Goal: Information Seeking & Learning: Learn about a topic

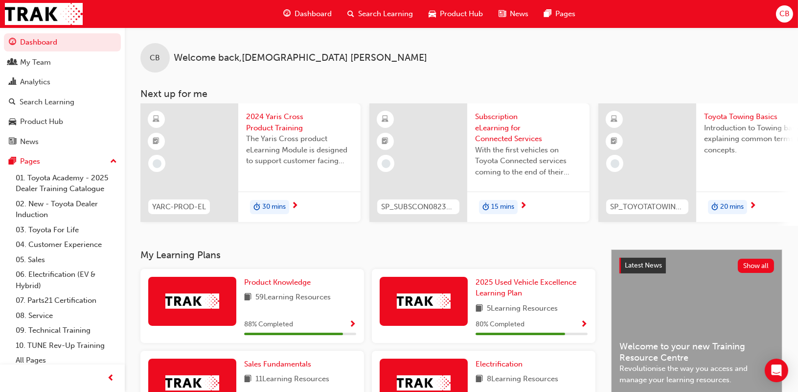
click at [399, 18] on span "Search Learning" at bounding box center [385, 13] width 55 height 11
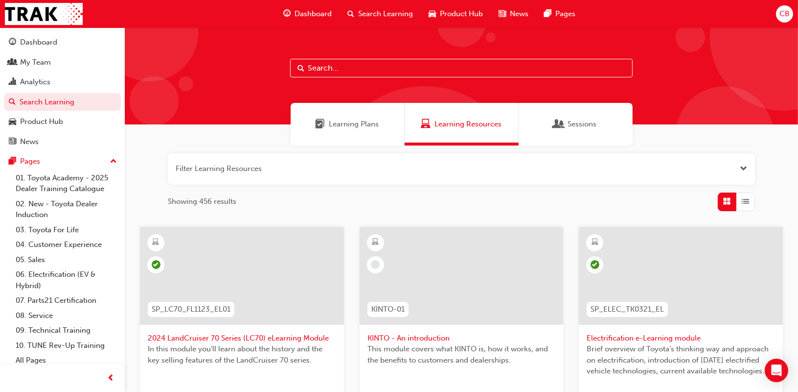
paste input "P2P_CONNECT_1024"
type input "P2P_CONNECT_1024"
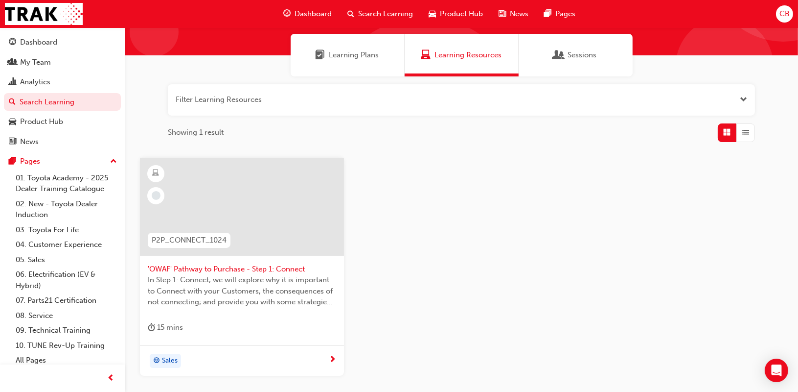
scroll to position [148, 0]
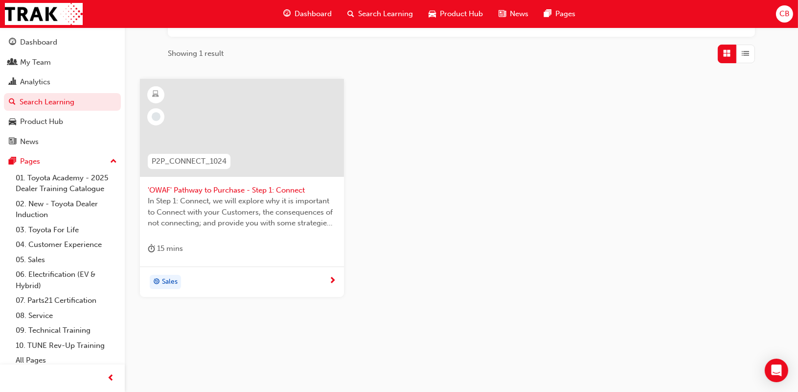
click at [239, 288] on div "Sales" at bounding box center [238, 282] width 181 height 15
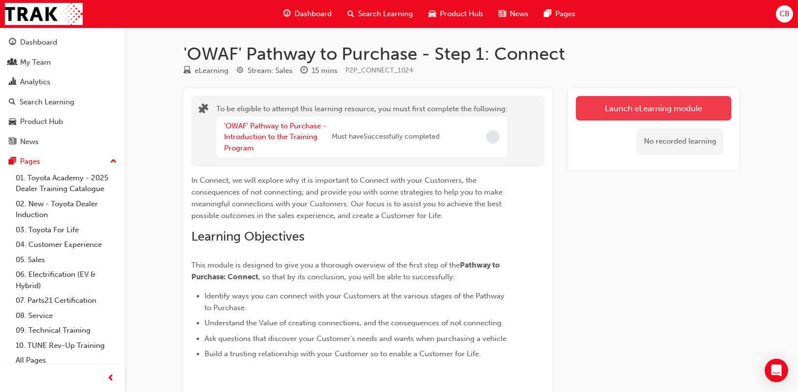
click at [653, 113] on button "Launch eLearning module" at bounding box center [654, 108] width 156 height 24
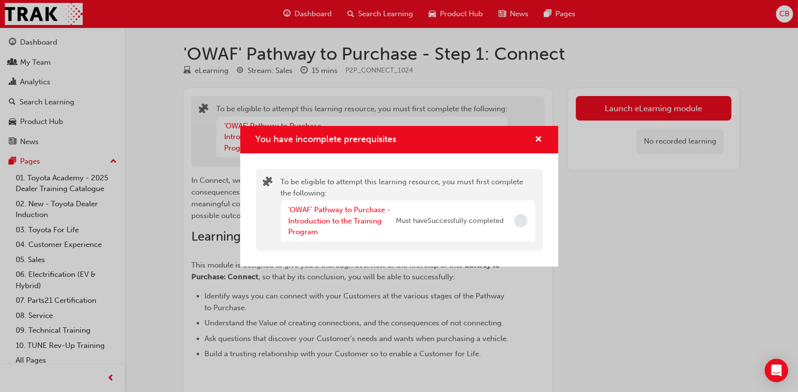
click at [498, 224] on span "Must have Successfully completed" at bounding box center [450, 220] width 108 height 11
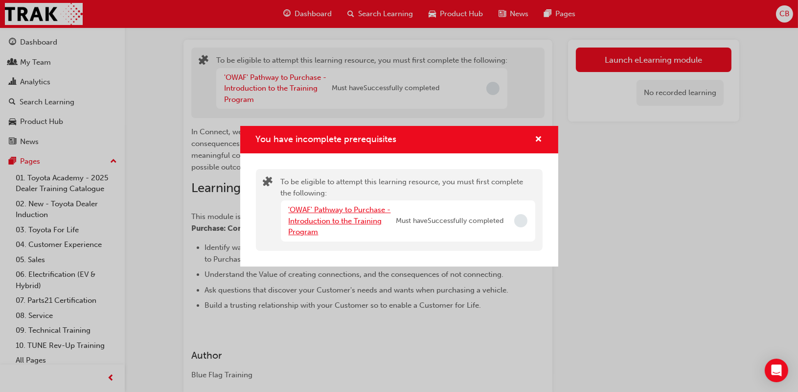
scroll to position [49, 0]
click at [347, 213] on link "'OWAF' Pathway to Purchase - Introduction to the Training Program" at bounding box center [340, 220] width 102 height 31
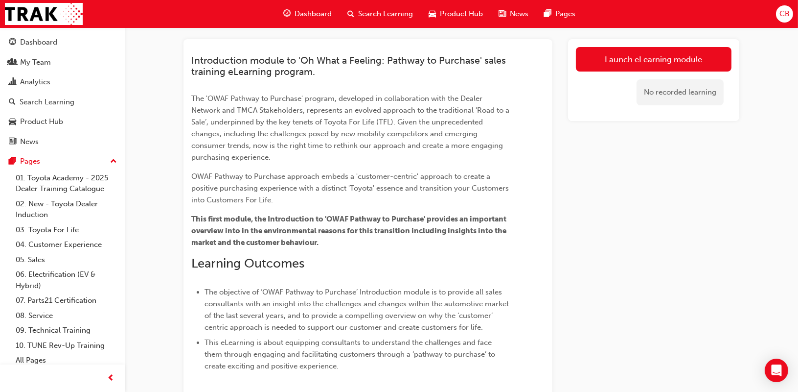
click at [373, 20] on div "Search Learning" at bounding box center [380, 14] width 81 height 20
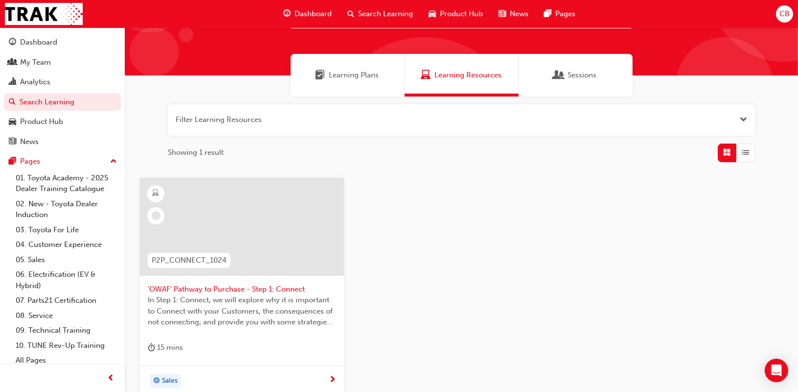
click at [262, 121] on button "button" at bounding box center [461, 119] width 587 height 31
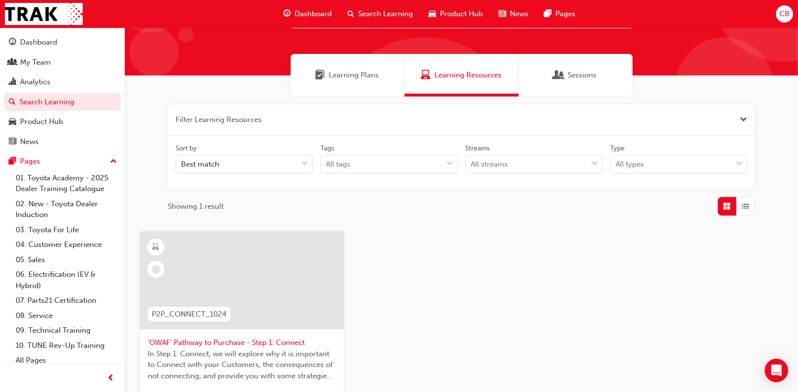
click at [394, 16] on span "Search Learning" at bounding box center [385, 13] width 55 height 11
click at [393, 14] on span "Search Learning" at bounding box center [385, 13] width 55 height 11
click at [22, 43] on div "Dashboard" at bounding box center [38, 42] width 37 height 11
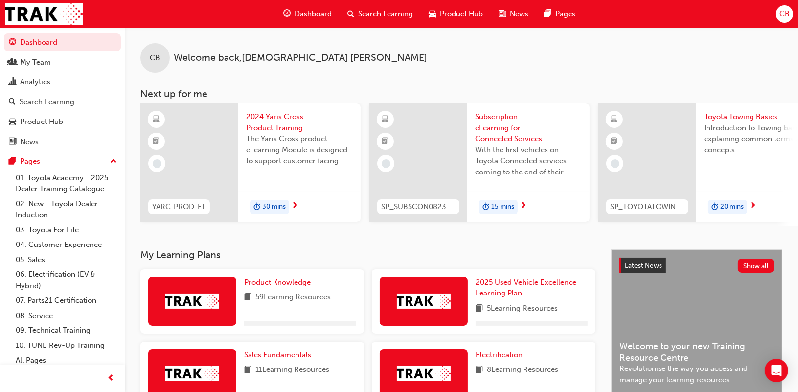
click at [401, 12] on span "Search Learning" at bounding box center [385, 13] width 55 height 11
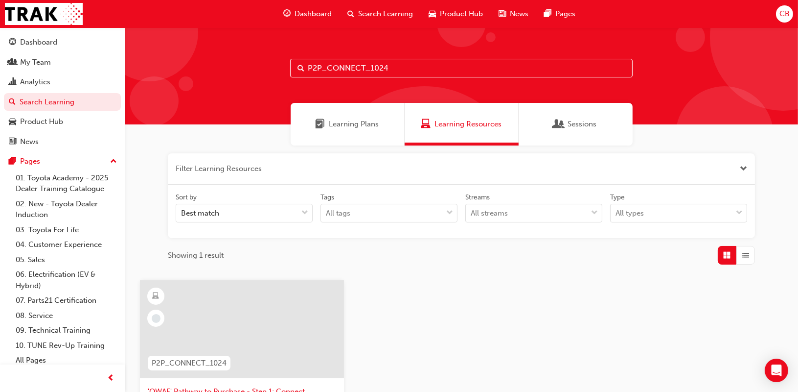
drag, startPoint x: 422, startPoint y: 61, endPoint x: 289, endPoint y: 83, distance: 135.4
click at [289, 82] on div "P2P_CONNECT_1024" at bounding box center [461, 75] width 673 height 97
type input "\"
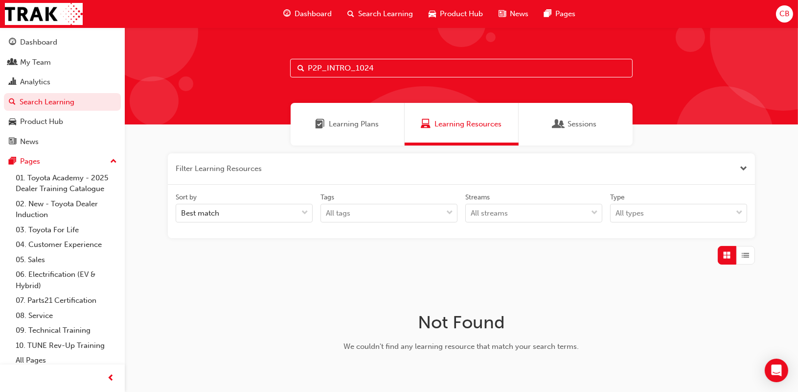
click at [327, 68] on input "P2P_INTRO_1024" at bounding box center [461, 68] width 343 height 19
type input "P2P_INTRO_1024"
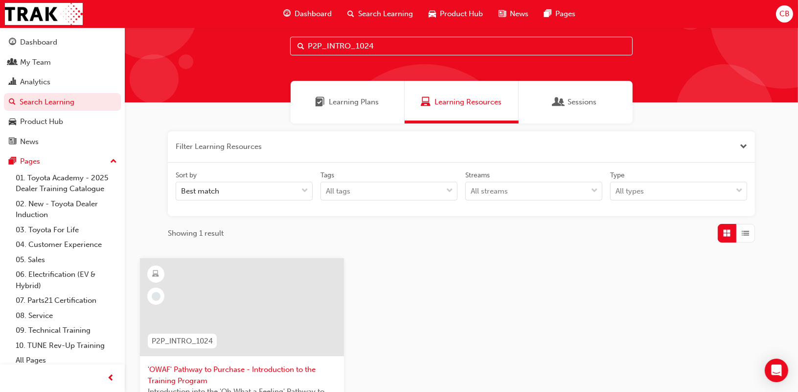
scroll to position [196, 0]
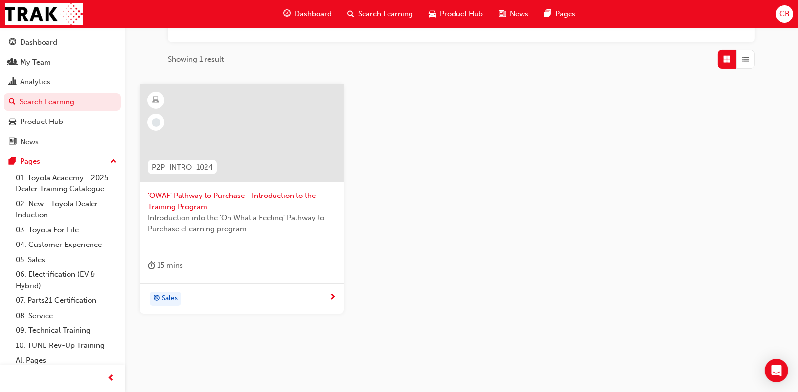
click at [201, 298] on div "Sales" at bounding box center [238, 298] width 181 height 15
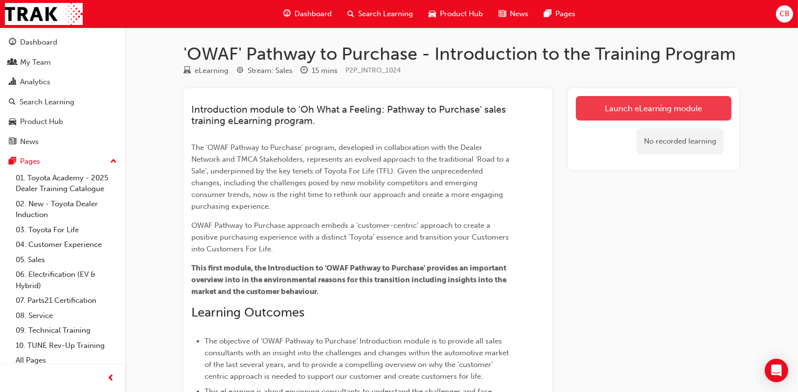
click at [652, 110] on link "Launch eLearning module" at bounding box center [654, 108] width 156 height 24
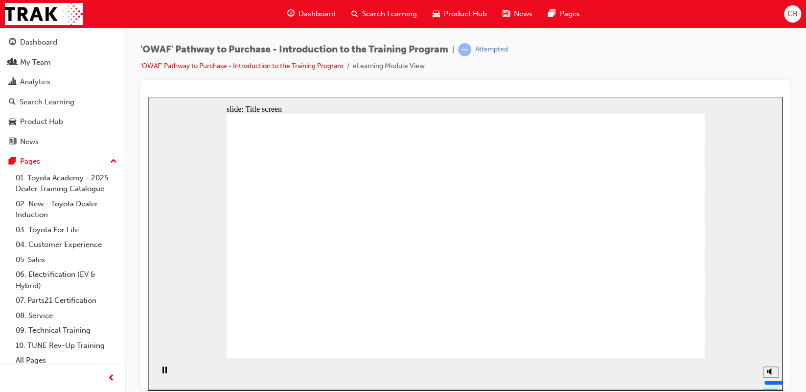
drag, startPoint x: 553, startPoint y: 207, endPoint x: 554, endPoint y: 218, distance: 11.3
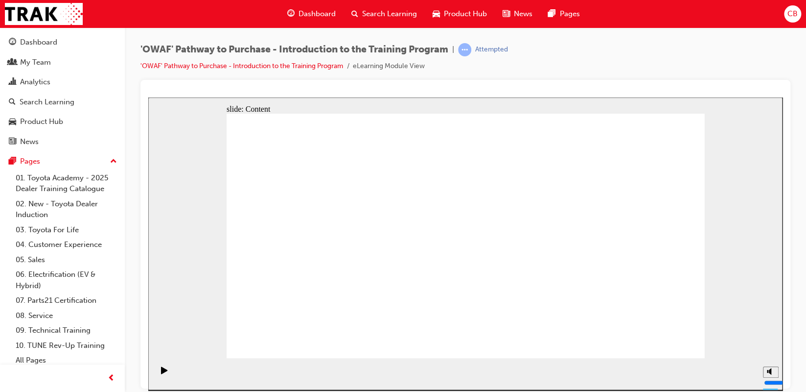
drag, startPoint x: 279, startPoint y: 169, endPoint x: 271, endPoint y: 157, distance: 14.5
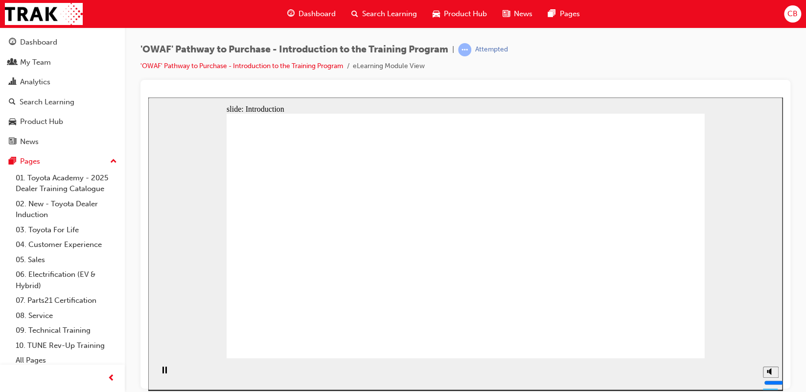
drag, startPoint x: 307, startPoint y: 208, endPoint x: 301, endPoint y: 217, distance: 11.9
drag, startPoint x: 297, startPoint y: 225, endPoint x: 292, endPoint y: 241, distance: 17.2
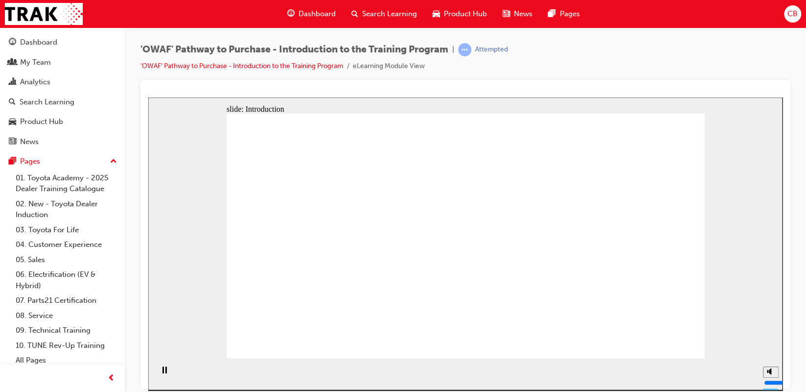
drag, startPoint x: 319, startPoint y: 280, endPoint x: 270, endPoint y: 302, distance: 53.7
drag, startPoint x: 234, startPoint y: 227, endPoint x: 223, endPoint y: 248, distance: 24.3
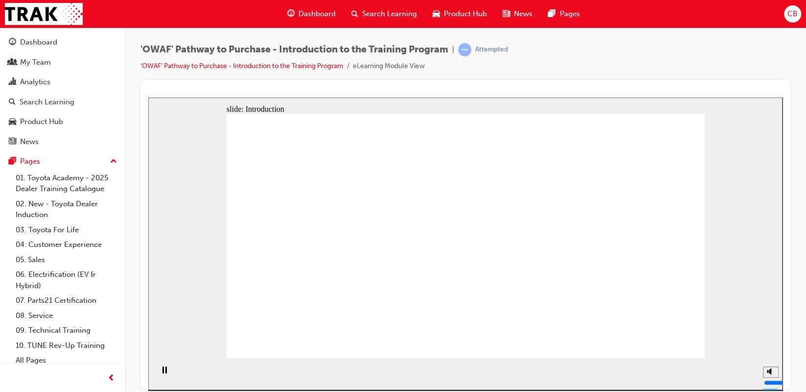
drag, startPoint x: 579, startPoint y: 144, endPoint x: 607, endPoint y: 115, distance: 41.2
click at [205, 334] on div "slide: Introduction Rectangle 1 close_white.png Rectangle 2 MENU Introduction T…" at bounding box center [465, 243] width 634 height 292
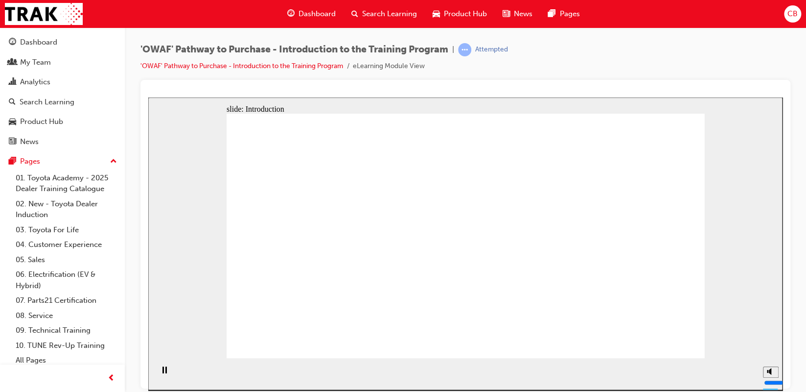
drag, startPoint x: 655, startPoint y: 333, endPoint x: 680, endPoint y: 346, distance: 28.0
click at [773, 337] on icon "Mute (Ctrl+Alt+M)" at bounding box center [771, 333] width 8 height 7
drag, startPoint x: 772, startPoint y: 357, endPoint x: 772, endPoint y: 310, distance: 47.0
type input "10"
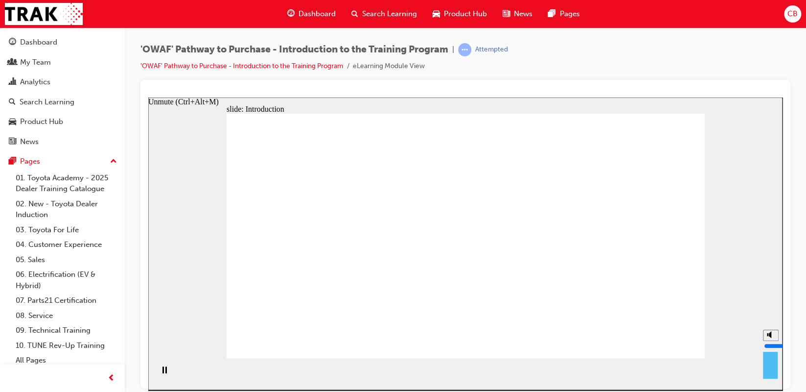
click at [772, 341] on input "volume" at bounding box center [795, 345] width 63 height 8
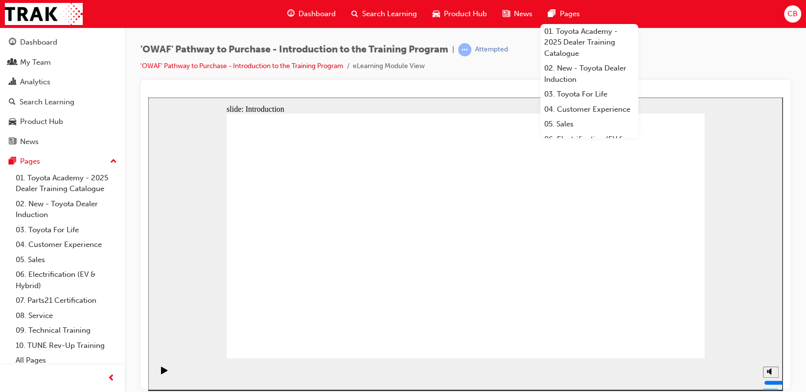
drag, startPoint x: 382, startPoint y: 235, endPoint x: 373, endPoint y: 235, distance: 8.8
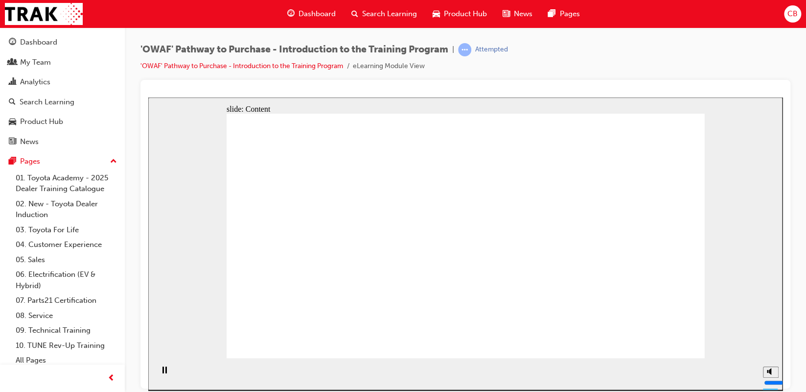
drag, startPoint x: 669, startPoint y: 335, endPoint x: 656, endPoint y: 343, distance: 15.4
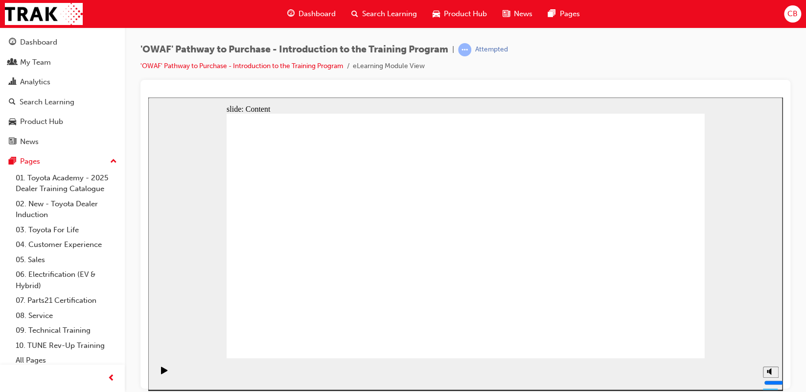
drag, startPoint x: 675, startPoint y: 334, endPoint x: 664, endPoint y: 340, distance: 12.9
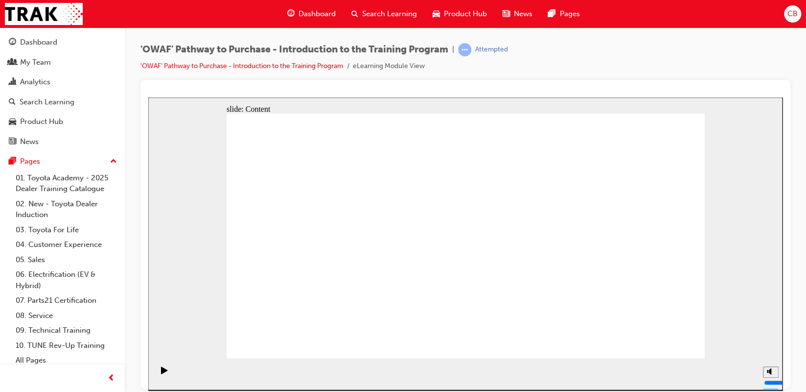
drag, startPoint x: 449, startPoint y: 236, endPoint x: 441, endPoint y: 243, distance: 10.5
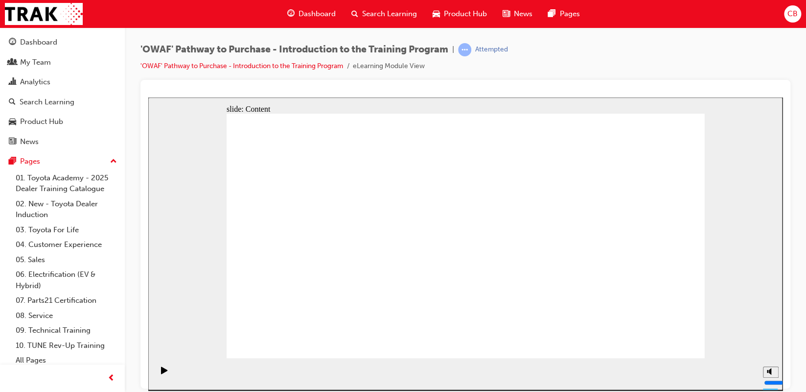
click at [167, 373] on div "Play (Ctrl+Alt+P)" at bounding box center [164, 374] width 17 height 17
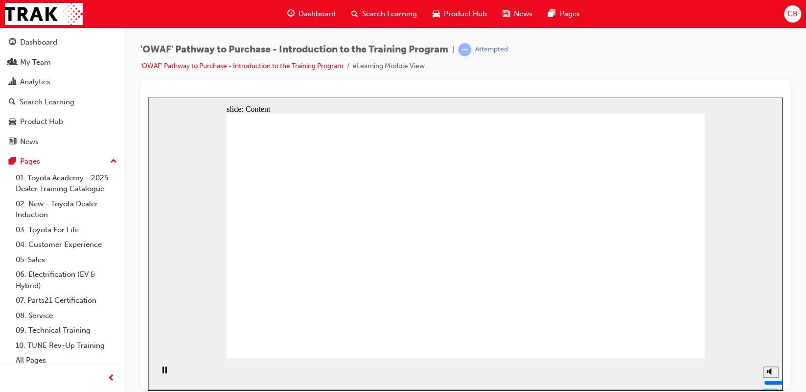
drag, startPoint x: 690, startPoint y: 336, endPoint x: 770, endPoint y: 297, distance: 89.7
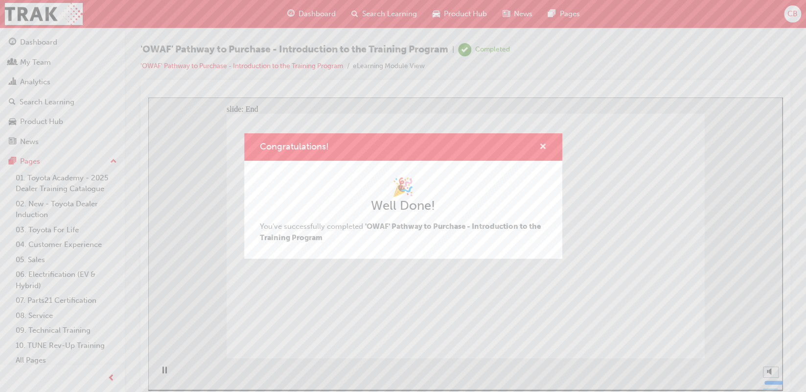
click at [540, 148] on span "cross-icon" at bounding box center [542, 147] width 7 height 9
